Goal: Task Accomplishment & Management: Manage account settings

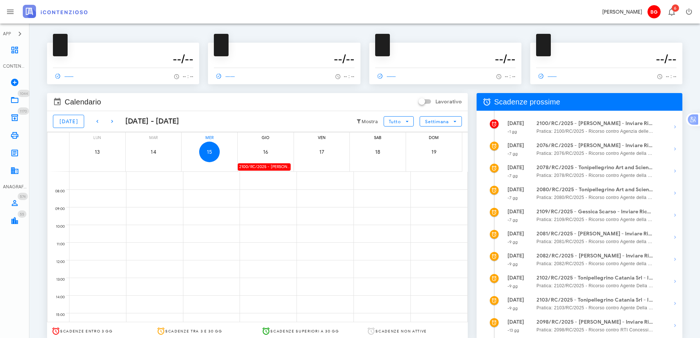
click at [264, 168] on div "2100/RC/2025 - Vincenzo Barlotta - Inviare Ricorso" at bounding box center [264, 166] width 53 height 7
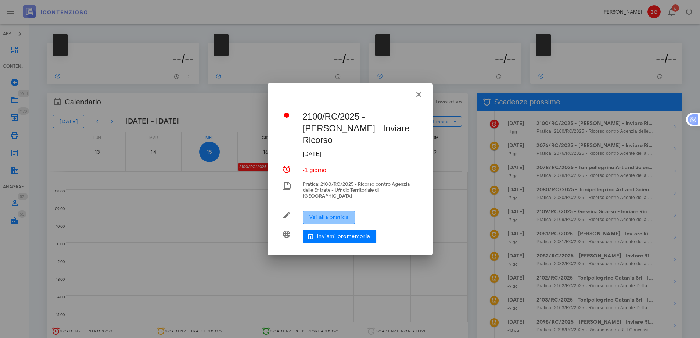
click at [312, 214] on span "Vai alla pratica" at bounding box center [329, 217] width 40 height 6
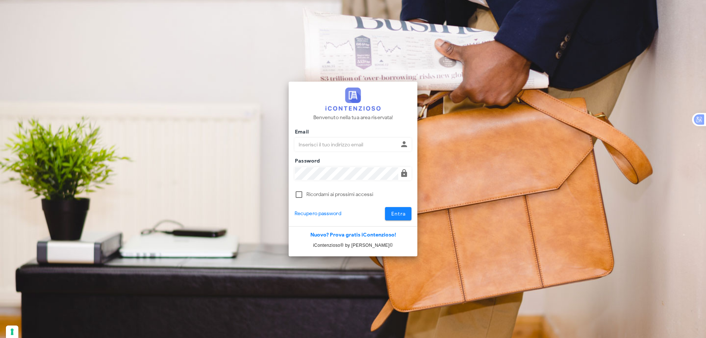
type input "[EMAIL_ADDRESS][DOMAIN_NAME]"
click at [405, 219] on button "Entra" at bounding box center [398, 213] width 27 height 13
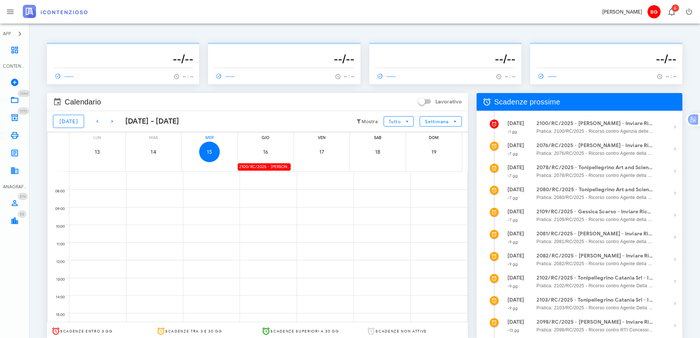
click at [271, 168] on div "2100/RC/2025 - Vincenzo Barlotta - Inviare Ricorso" at bounding box center [264, 166] width 53 height 7
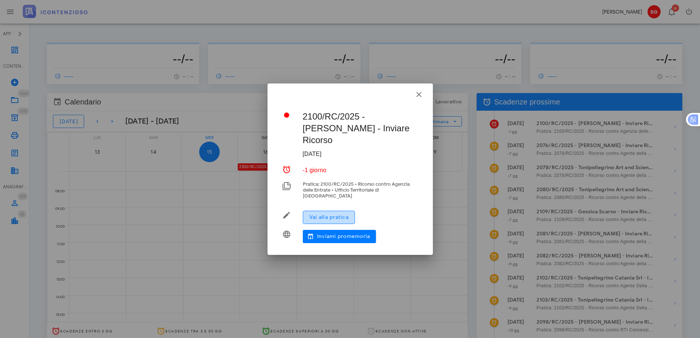
click at [319, 214] on span "Vai alla pratica" at bounding box center [329, 217] width 40 height 6
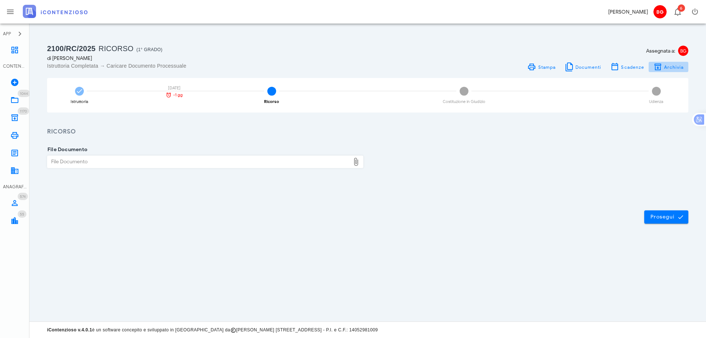
click at [657, 65] on icon "button" at bounding box center [657, 66] width 9 height 9
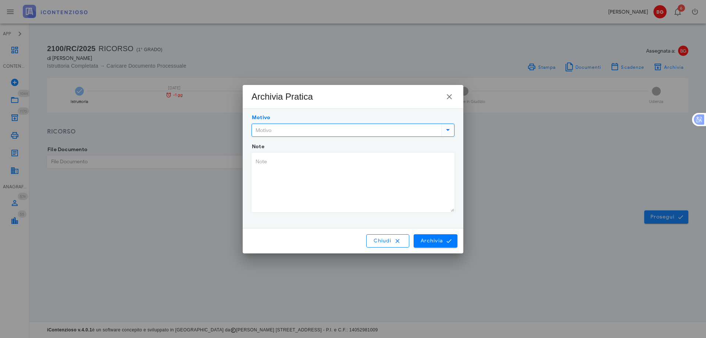
click at [342, 128] on input "Motivo" at bounding box center [346, 130] width 188 height 12
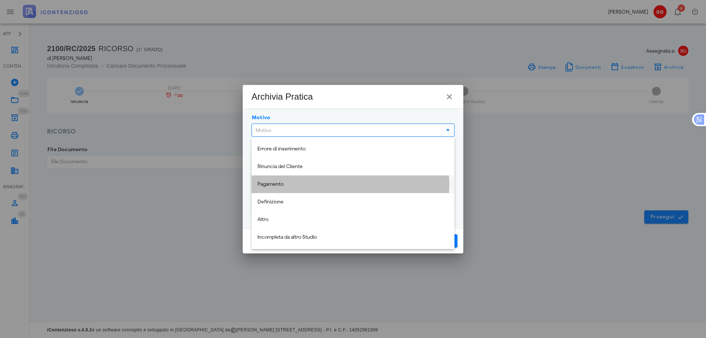
click at [324, 187] on div "Pagamento" at bounding box center [352, 184] width 191 height 6
type input "Pagamento"
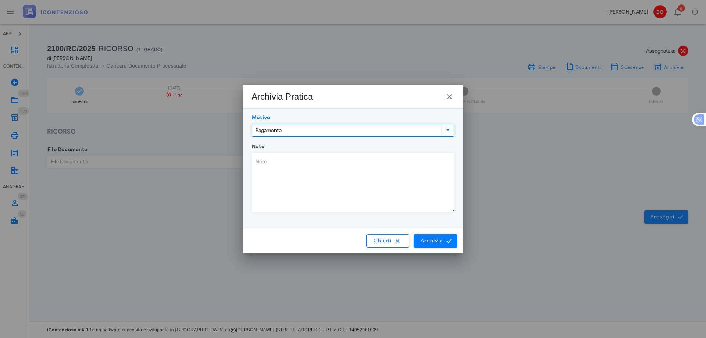
click at [325, 186] on textarea "Note" at bounding box center [353, 182] width 202 height 59
type textarea "c"
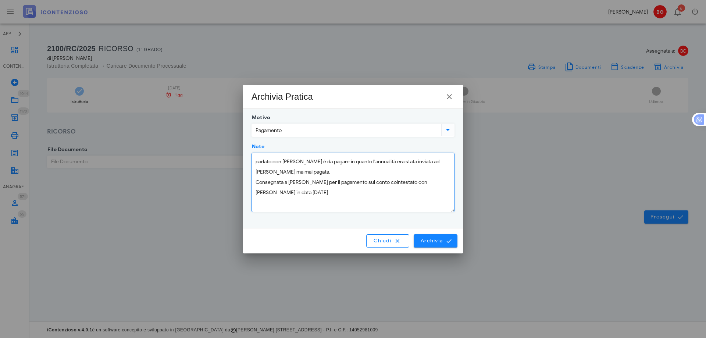
type textarea "parlato con Pippo è da pagare in quanto l'annualità era stata inviata ad Antoni…"
click at [451, 241] on icon "submit" at bounding box center [449, 240] width 7 height 7
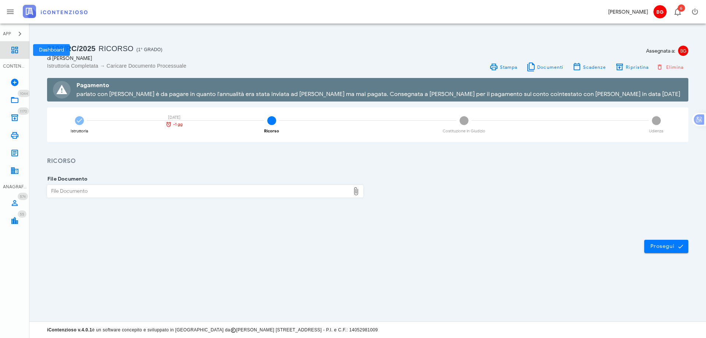
click at [17, 55] on link "Dashboard" at bounding box center [14, 50] width 29 height 18
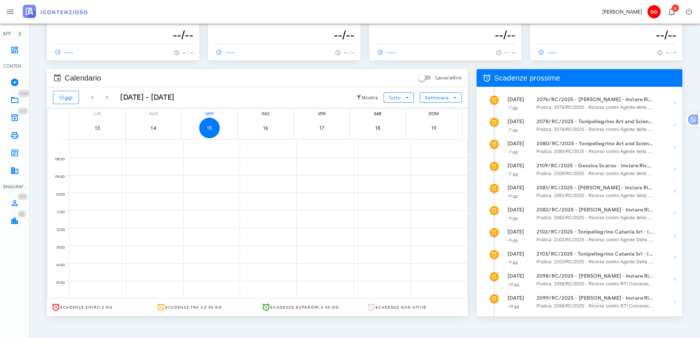
scroll to position [37, 0]
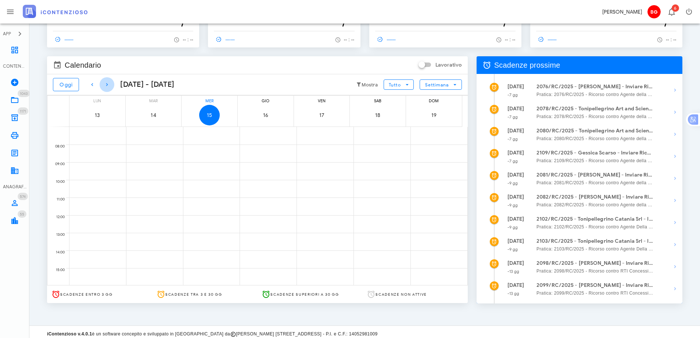
click at [106, 87] on icon "button" at bounding box center [107, 84] width 9 height 9
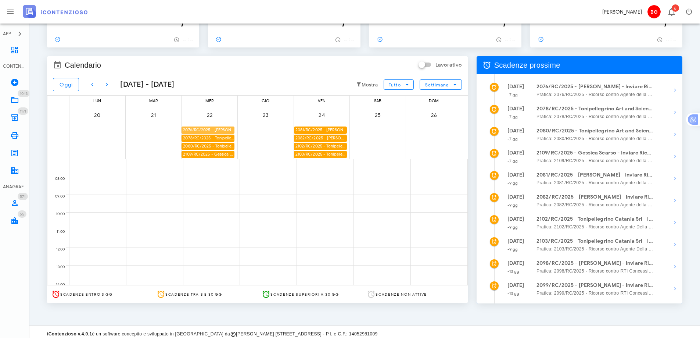
click at [215, 131] on div "2076/RC/2025 - [PERSON_NAME] - Inviare Ricorso" at bounding box center [208, 129] width 53 height 7
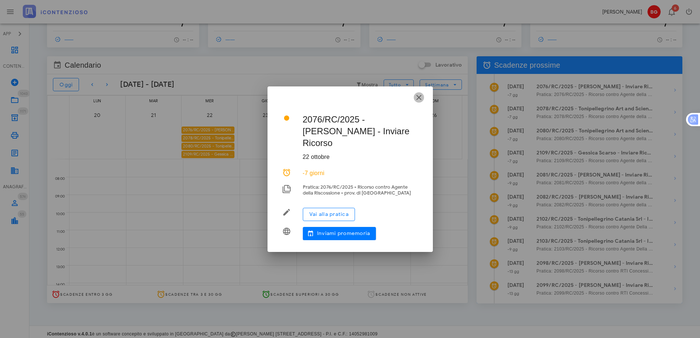
click at [421, 102] on icon "button" at bounding box center [419, 97] width 9 height 9
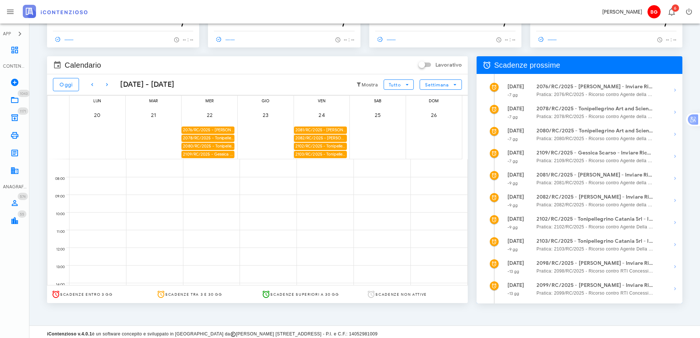
click at [214, 130] on div "2076/RC/2025 - [PERSON_NAME] - Inviare Ricorso" at bounding box center [208, 129] width 53 height 7
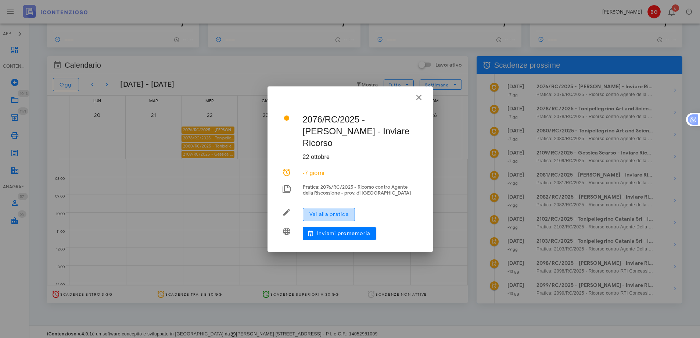
click at [328, 211] on span "Vai alla pratica" at bounding box center [329, 214] width 40 height 6
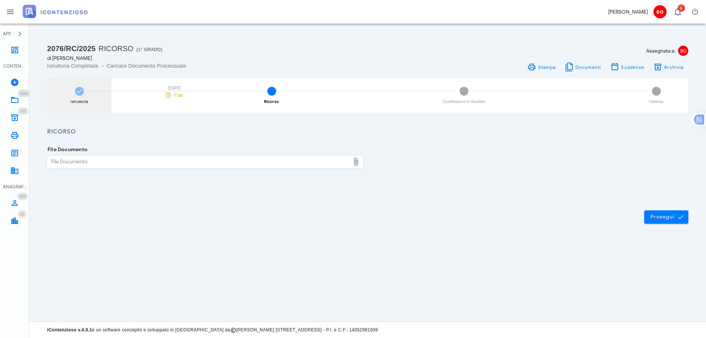
click at [74, 81] on div "Istruttoria [DATE] -7 gg" at bounding box center [79, 95] width 64 height 35
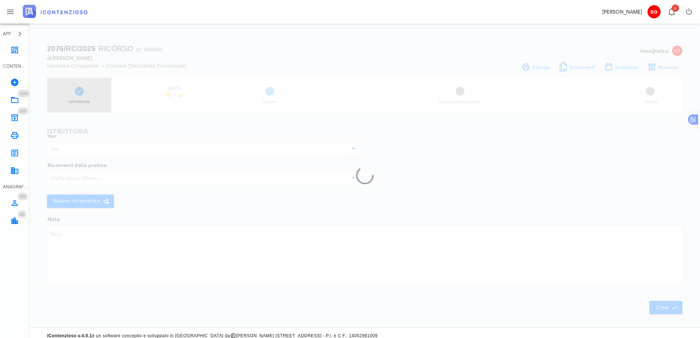
type input "Ricorso"
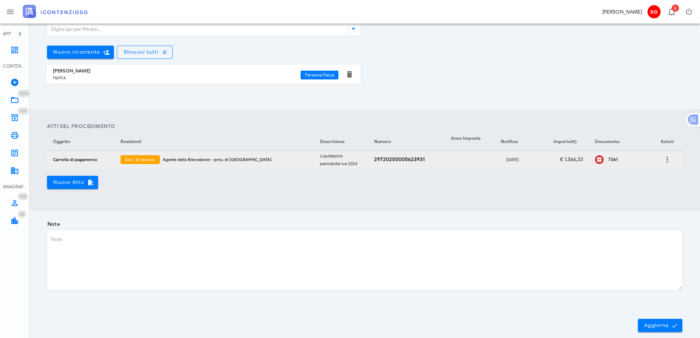
scroll to position [178, 0]
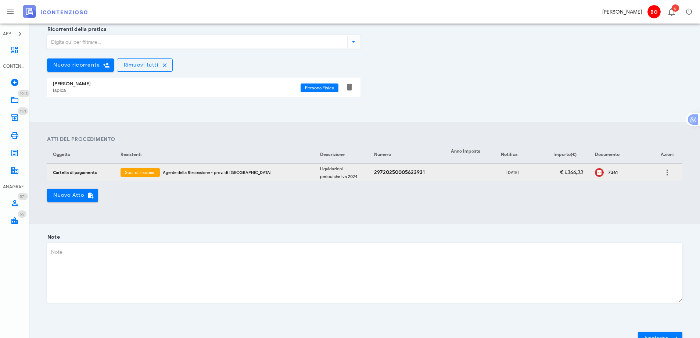
click at [598, 168] on div "7361" at bounding box center [620, 172] width 51 height 11
click at [10, 53] on link "Dashboard" at bounding box center [14, 50] width 29 height 18
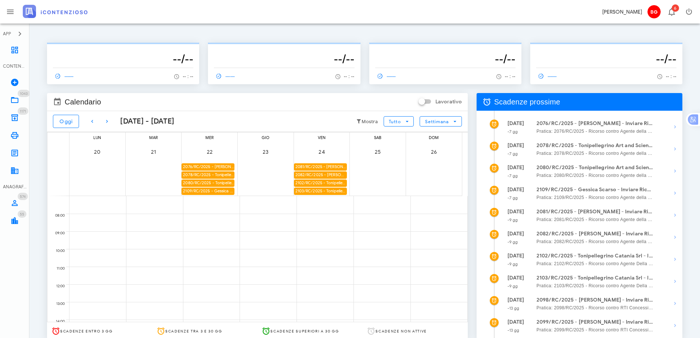
click at [218, 176] on div "2078/RC/2025 - Tonipellegrino Art and Science for Haird - Inviare Ricorso" at bounding box center [208, 174] width 53 height 7
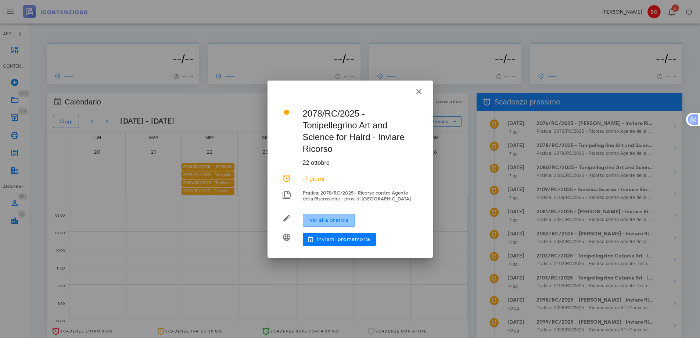
click at [337, 220] on span "Vai alla pratica" at bounding box center [329, 220] width 40 height 6
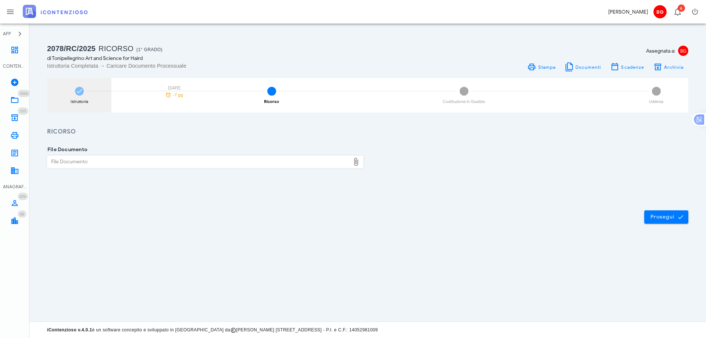
click at [82, 94] on icon at bounding box center [79, 90] width 7 height 7
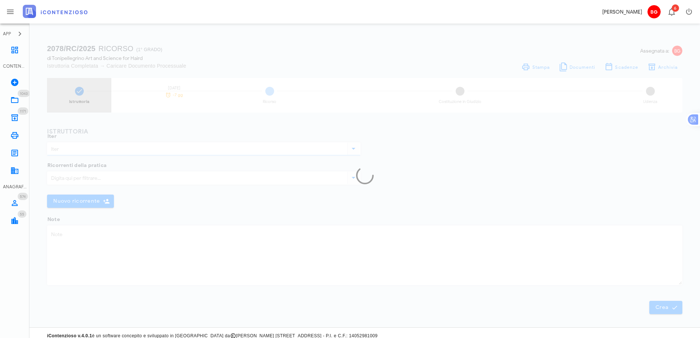
type input "Ricorso"
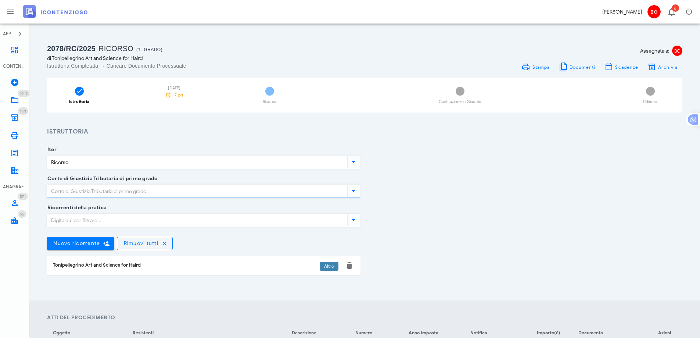
type input "Ragusa"
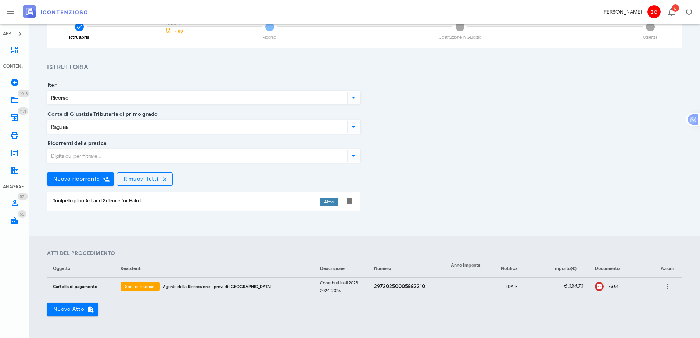
scroll to position [147, 0]
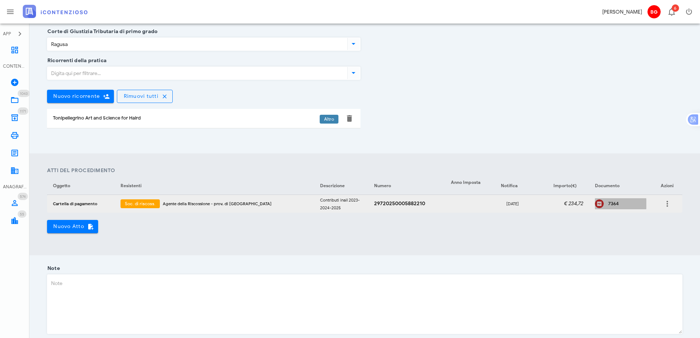
click at [608, 204] on div "7364" at bounding box center [627, 204] width 38 height 6
click at [10, 50] on link "Dashboard" at bounding box center [14, 50] width 29 height 18
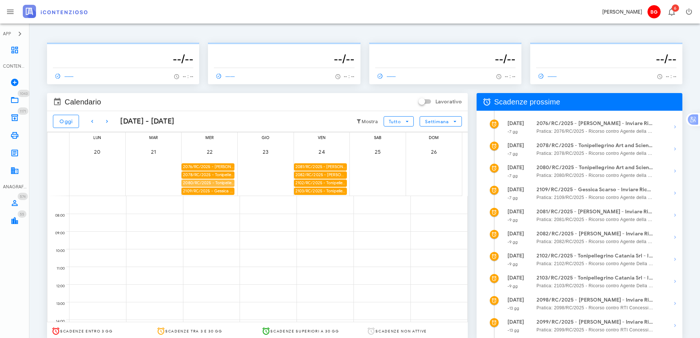
click at [203, 181] on div "2080/RC/2025 - Tonipellegrino Art and Science for Haird - Inviare Ricorso" at bounding box center [208, 182] width 53 height 7
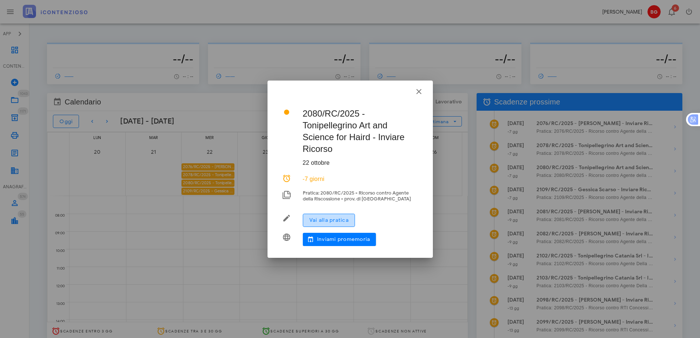
click at [326, 220] on span "Vai alla pratica" at bounding box center [329, 220] width 40 height 6
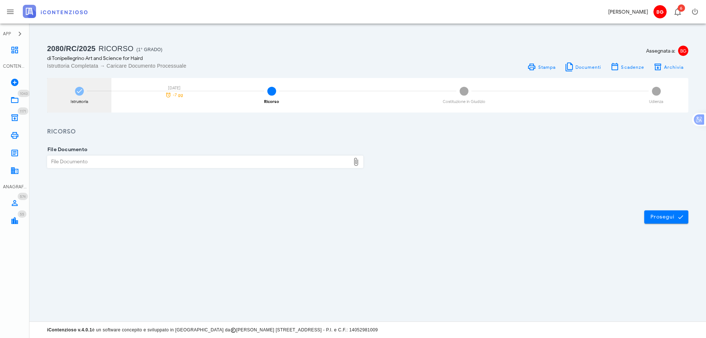
click at [88, 106] on div "Istruttoria [DATE] -7 gg" at bounding box center [79, 95] width 64 height 35
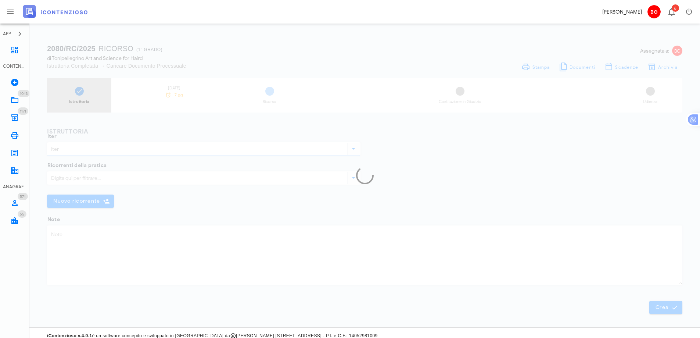
type input "Ricorso"
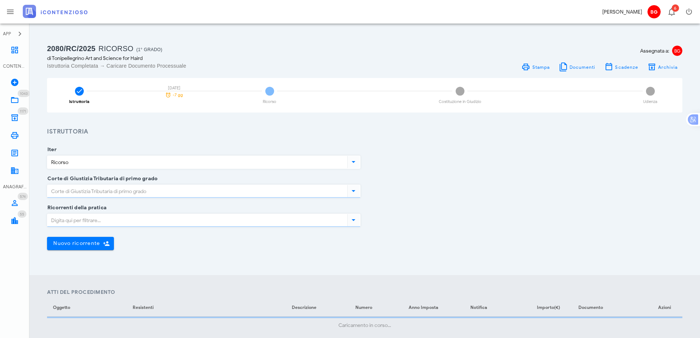
type input "Ragusa"
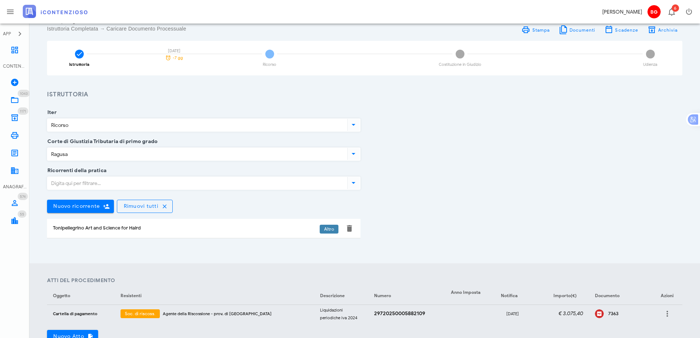
scroll to position [110, 0]
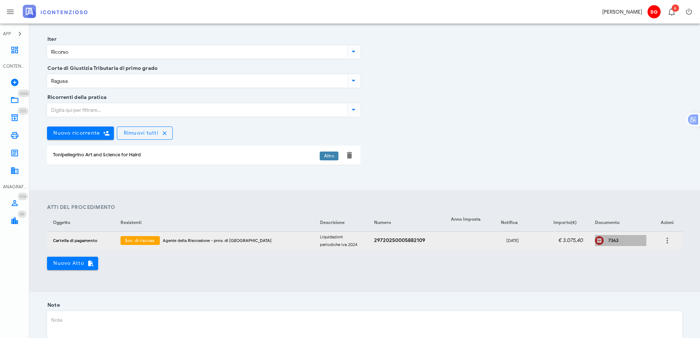
click at [608, 242] on div "7363" at bounding box center [627, 240] width 38 height 6
click at [13, 53] on icon at bounding box center [14, 50] width 9 height 9
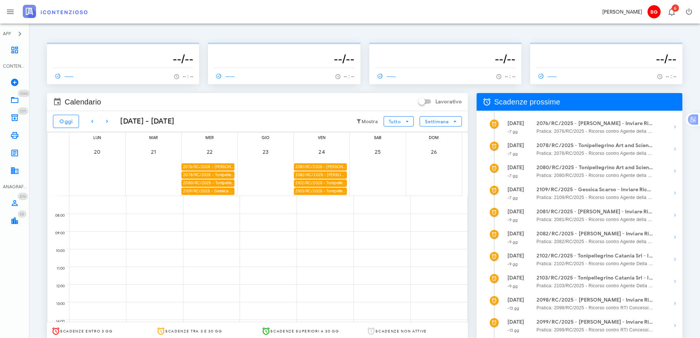
click at [204, 192] on div "2109/RC/2025 - Gessica Scarso - Inviare Ricorso" at bounding box center [208, 190] width 53 height 7
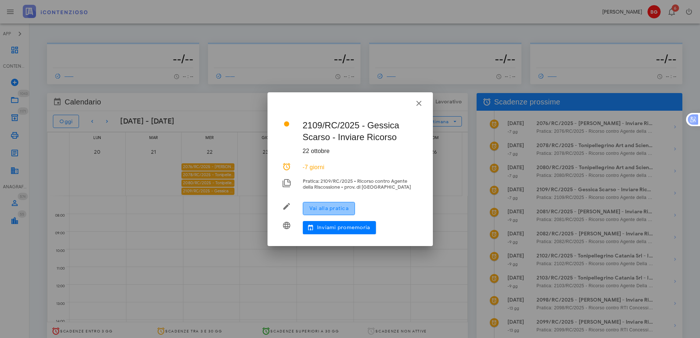
click at [330, 210] on span "Vai alla pratica" at bounding box center [329, 208] width 40 height 6
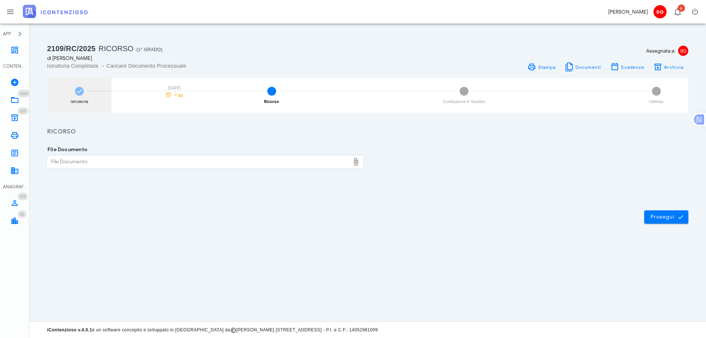
click at [80, 85] on div "Istruttoria [DATE] -7 gg" at bounding box center [79, 95] width 64 height 35
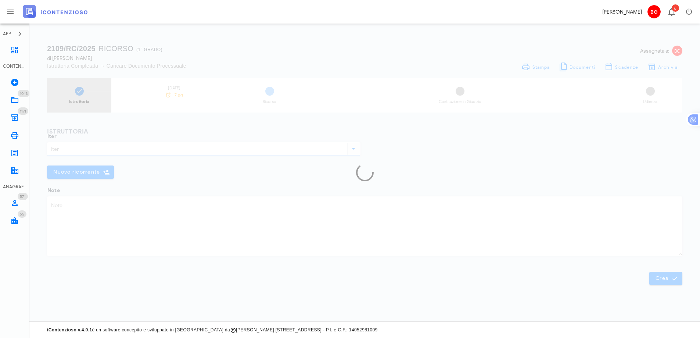
type input "Ricorso"
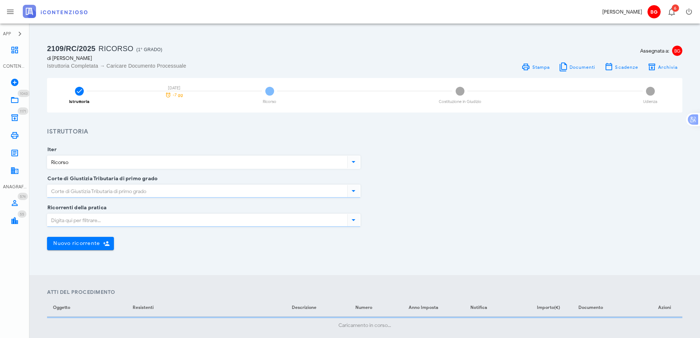
type input "Ragusa"
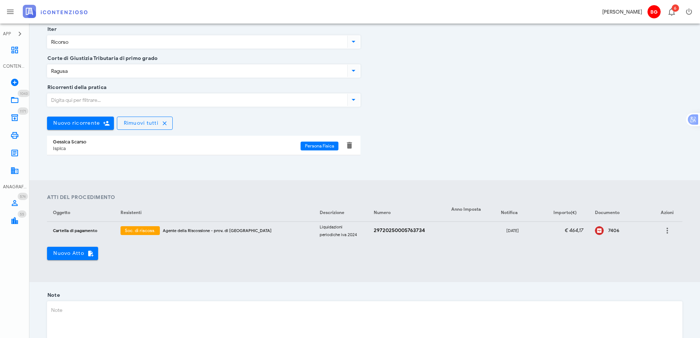
scroll to position [184, 0]
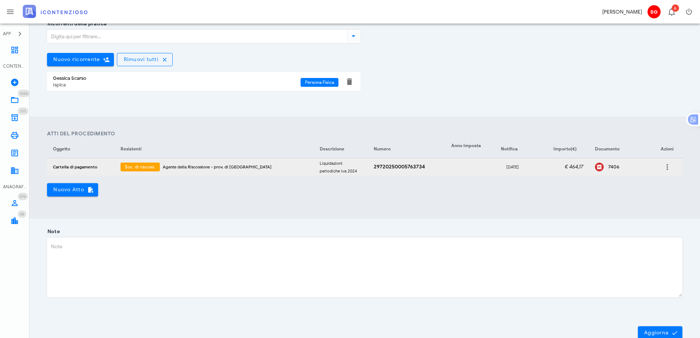
click at [610, 168] on div "7406" at bounding box center [627, 167] width 38 height 6
click at [18, 53] on icon at bounding box center [14, 50] width 9 height 9
